Goal: Task Accomplishment & Management: Use online tool/utility

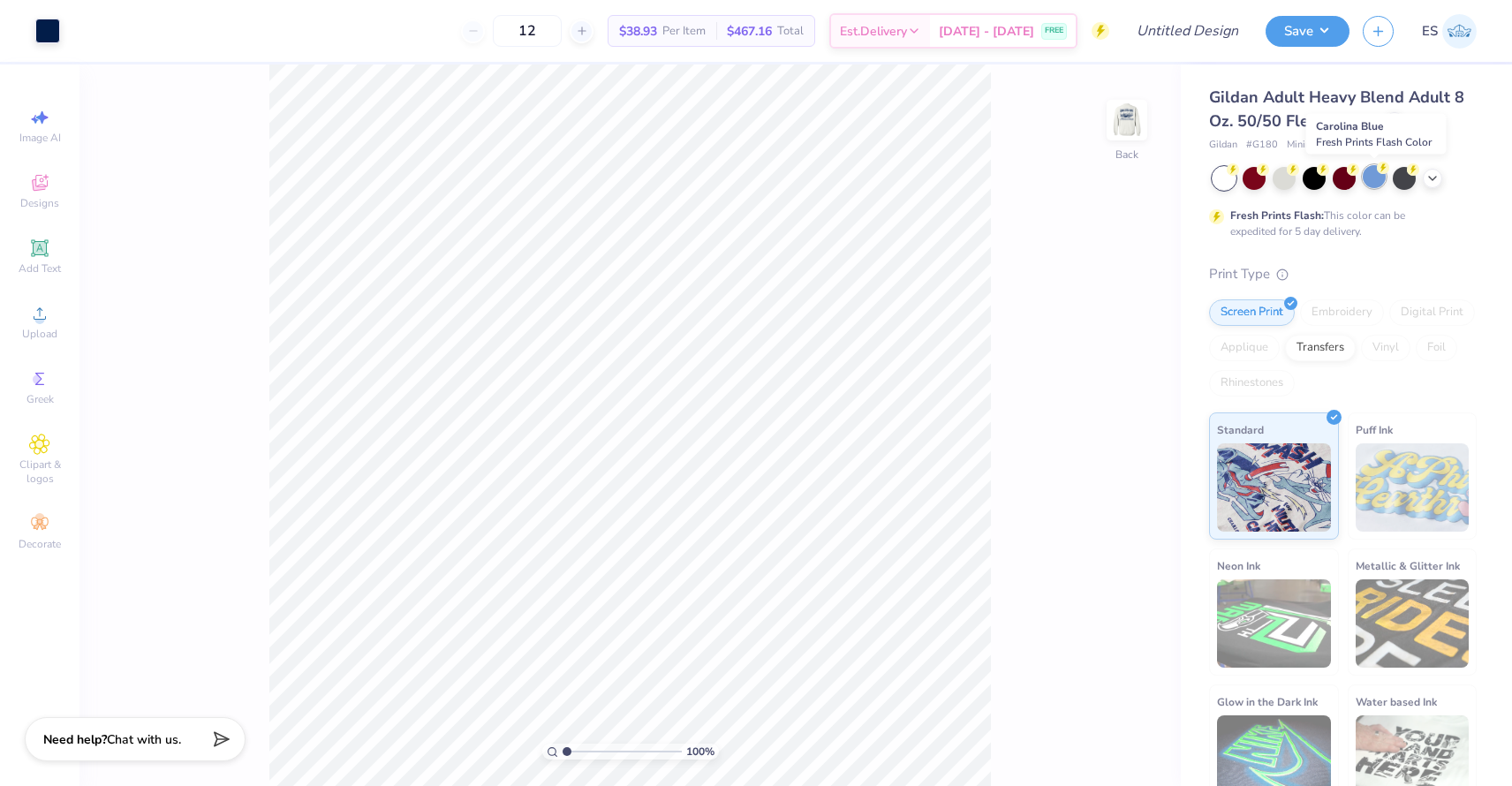
click at [1377, 179] on div at bounding box center [1374, 176] width 23 height 23
click at [1291, 180] on div at bounding box center [1284, 176] width 23 height 23
click at [1248, 183] on div at bounding box center [1254, 176] width 23 height 23
click at [1248, 182] on div at bounding box center [1254, 176] width 23 height 23
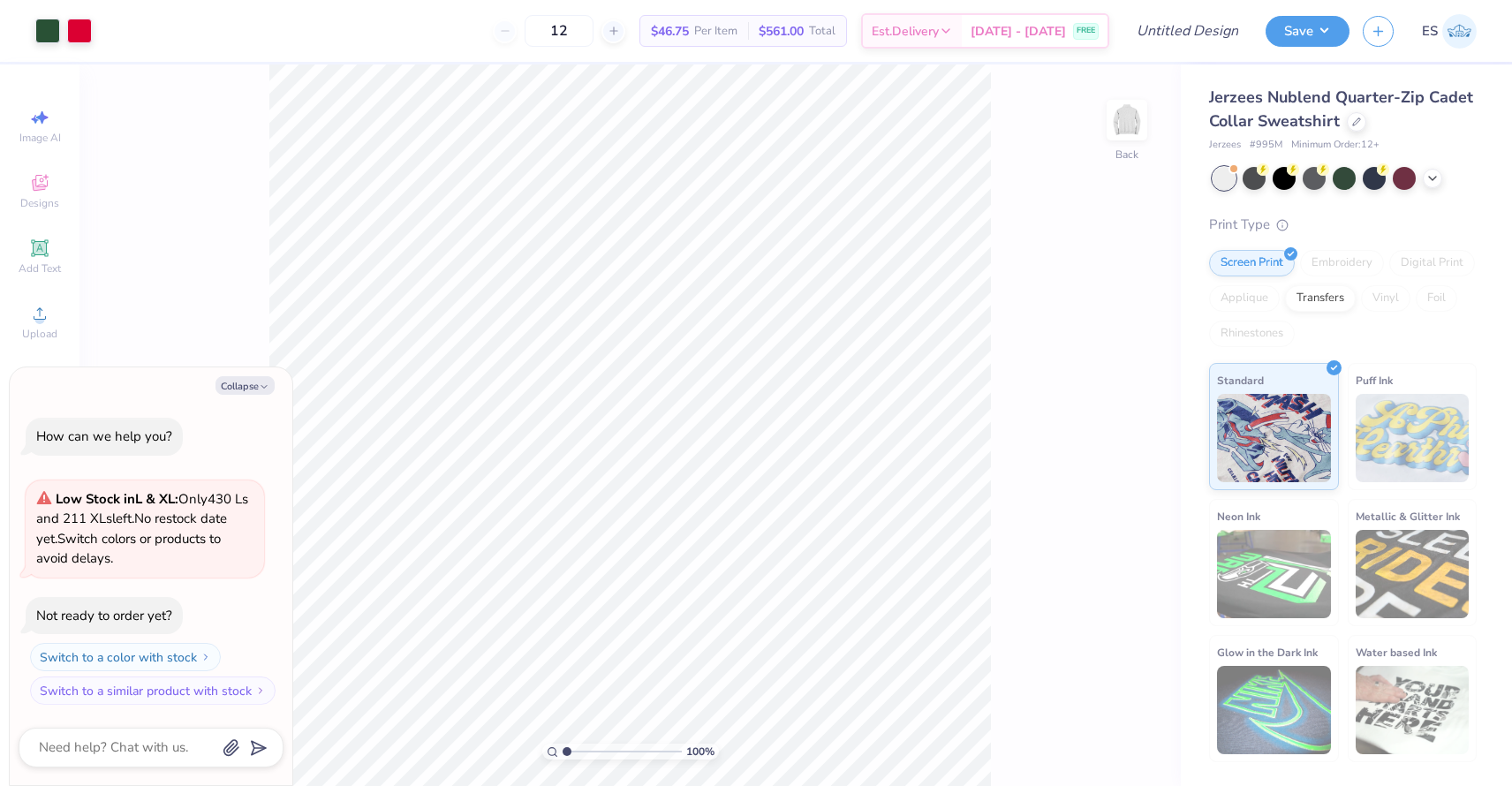
type textarea "x"
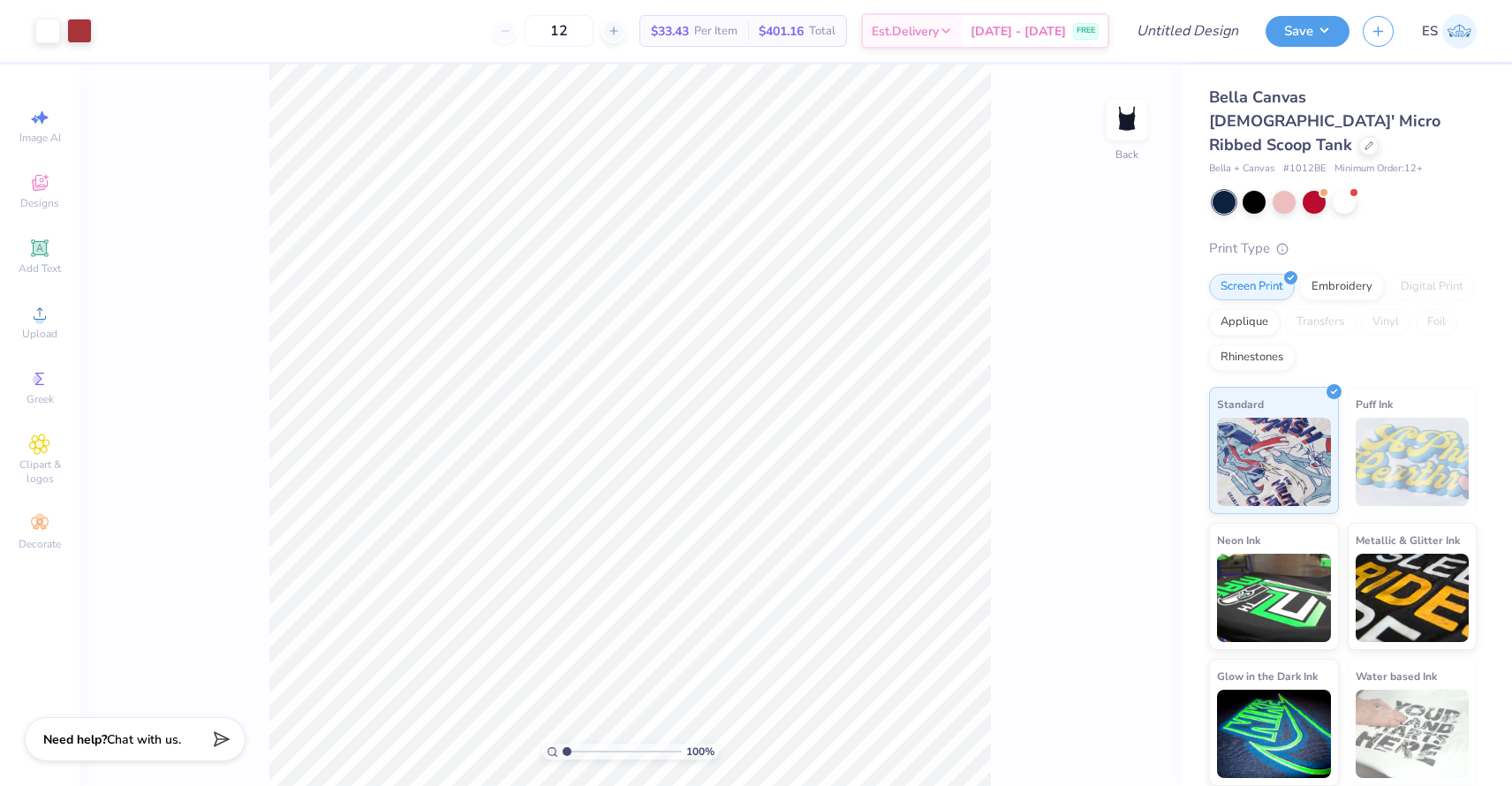
click at [1355, 100] on span "Bella Canvas Ladies' Micro Ribbed Scoop Tank" at bounding box center [1324, 121] width 231 height 69
copy div "Bella Canvas Ladies' Micro Ribbed Scoop Tank"
click at [1430, 121] on div "Bella Canvas Ladies' Micro Ribbed Scoop Tank" at bounding box center [1342, 121] width 267 height 72
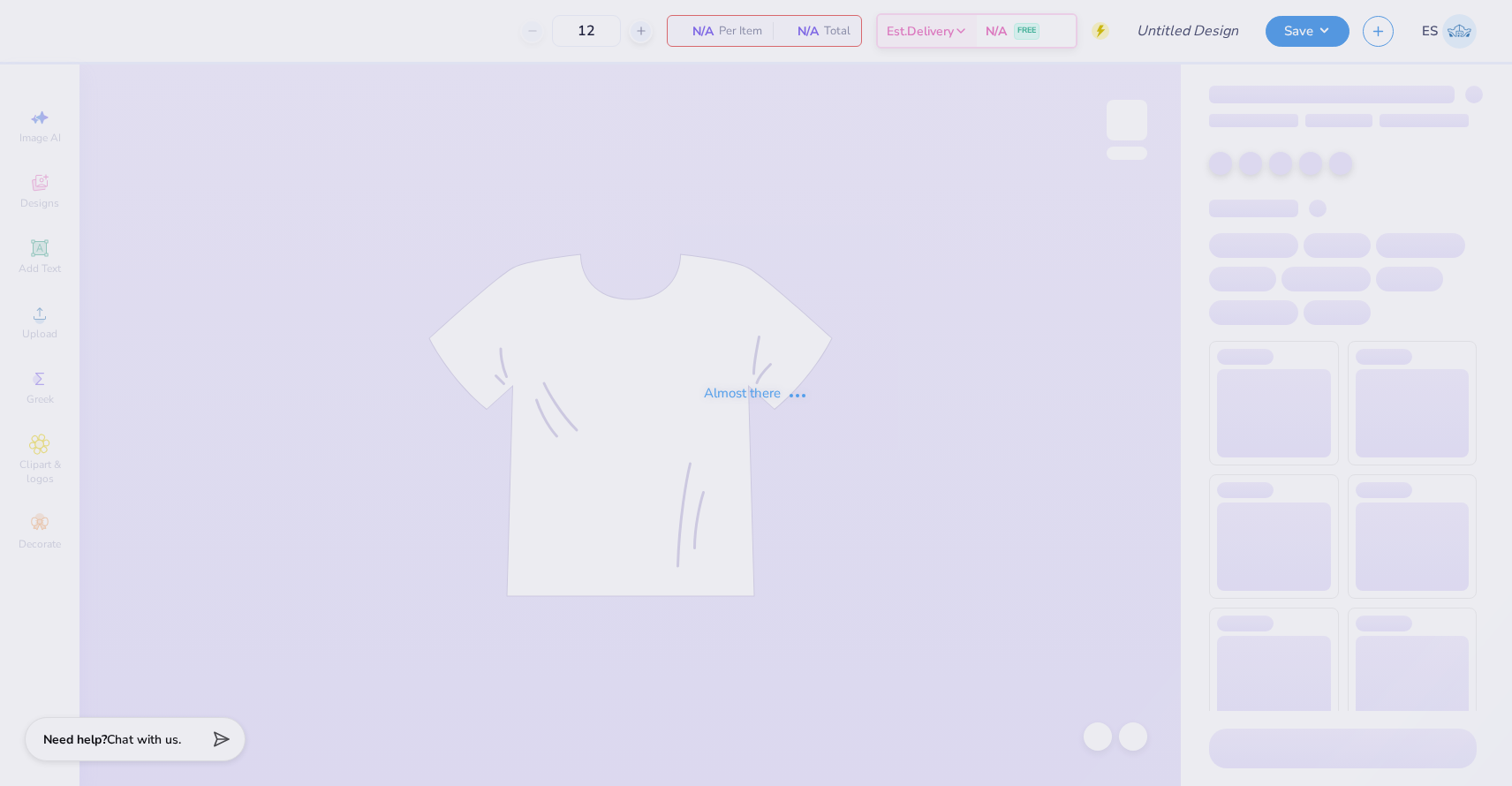
type input "50"
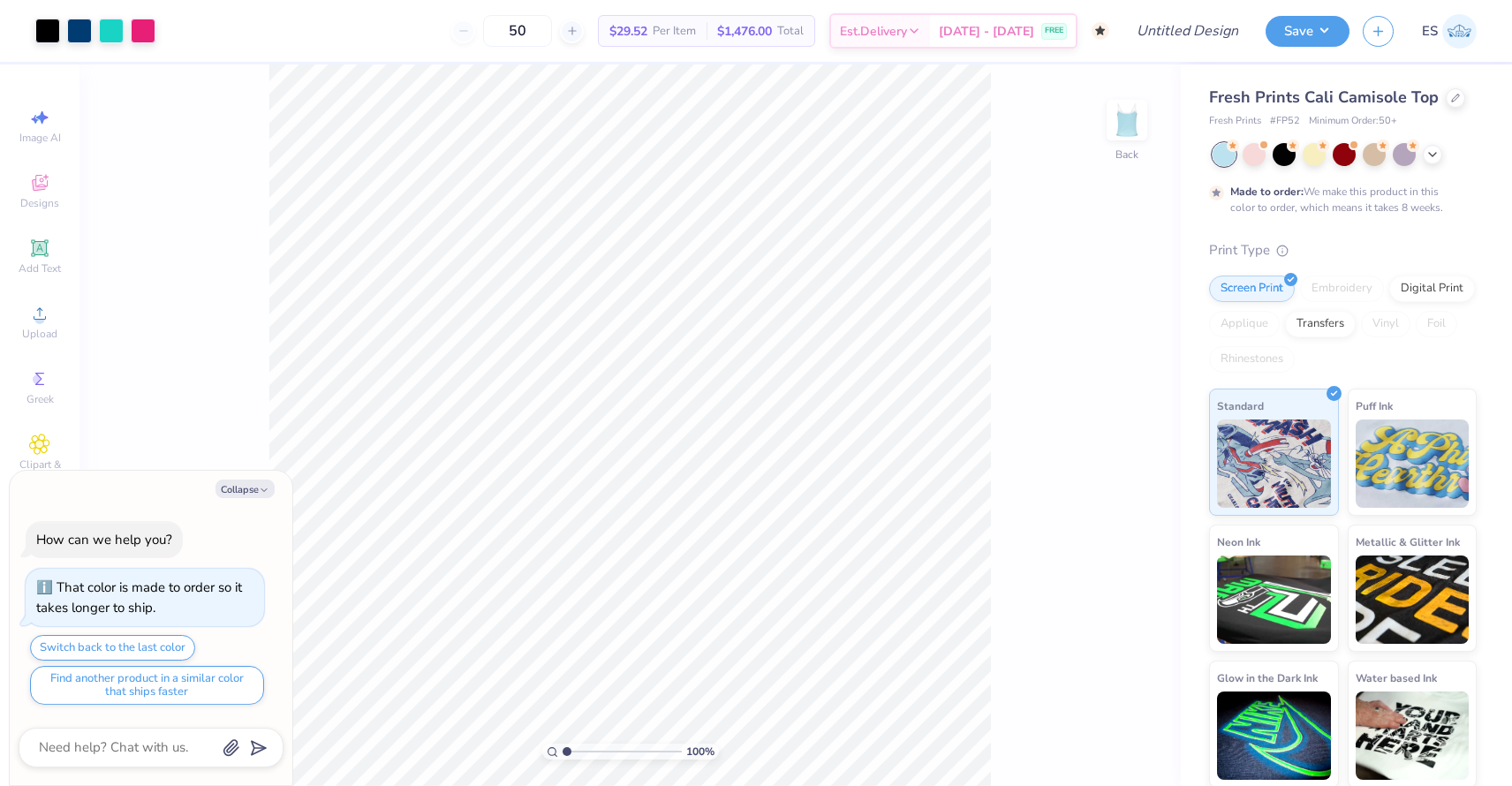
click at [1264, 95] on span "Fresh Prints Cali Camisole Top" at bounding box center [1323, 96] width 229 height 21
type textarea "x"
copy div "Fresh Prints Cali Camisole Top"
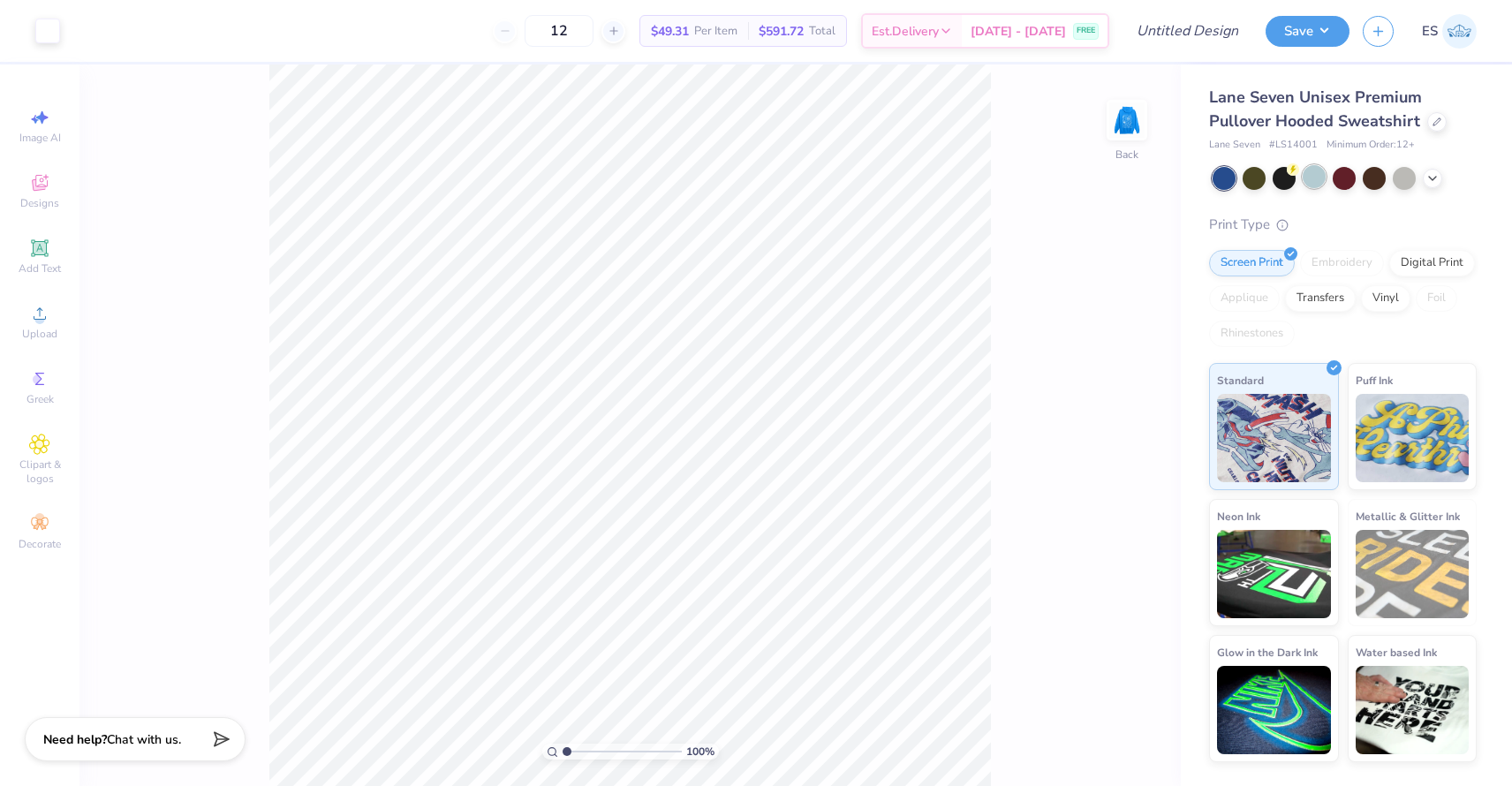
click at [1322, 177] on div at bounding box center [1313, 176] width 23 height 23
click at [1297, 112] on span "Lane Seven Unisex Premium Pullover Hooded Sweatshirt" at bounding box center [1315, 109] width 213 height 45
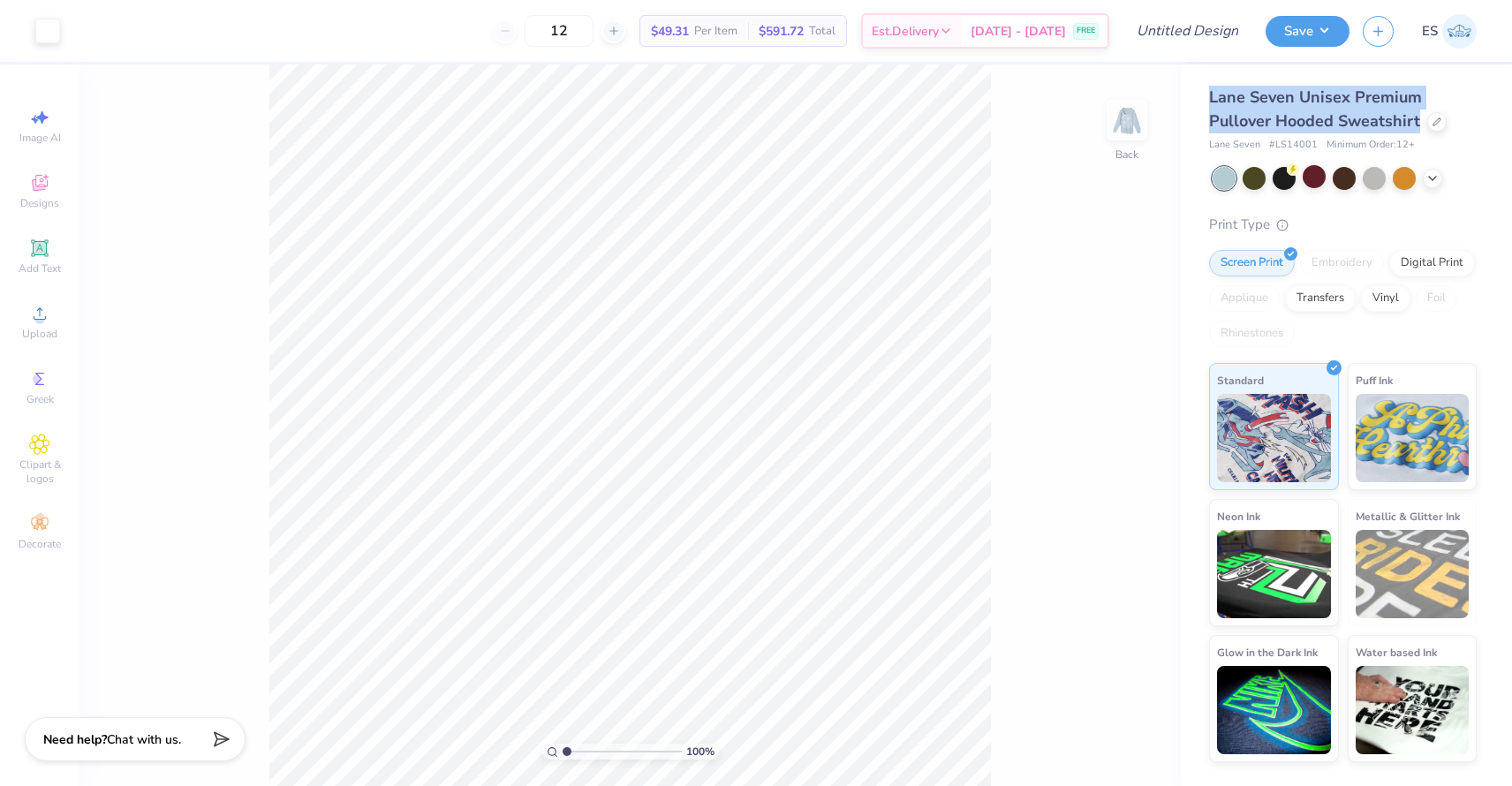
click at [1297, 112] on span "Lane Seven Unisex Premium Pullover Hooded Sweatshirt" at bounding box center [1315, 109] width 213 height 45
copy div "Lane Seven Unisex Premium Pullover Hooded Sweatshirt"
